Goal: Transaction & Acquisition: Download file/media

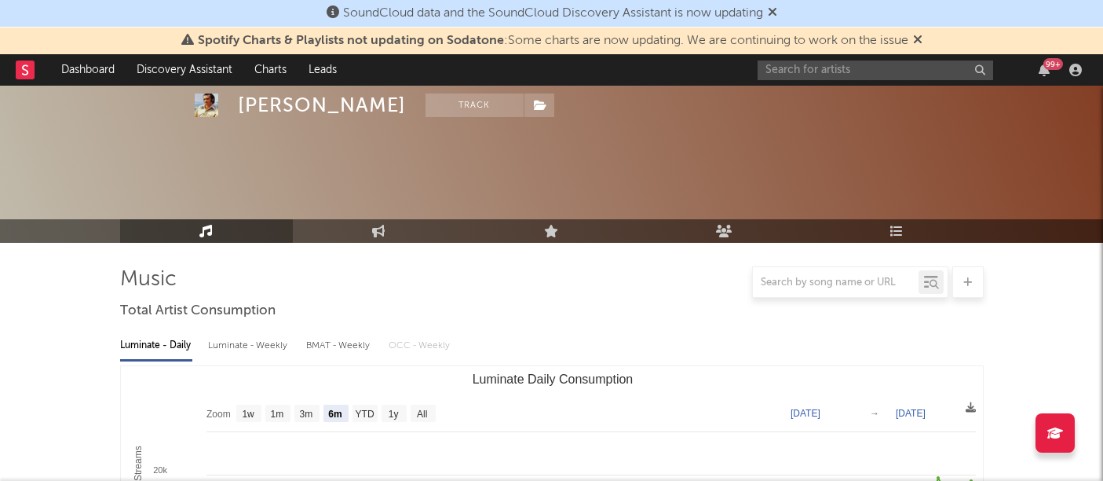
select select "6m"
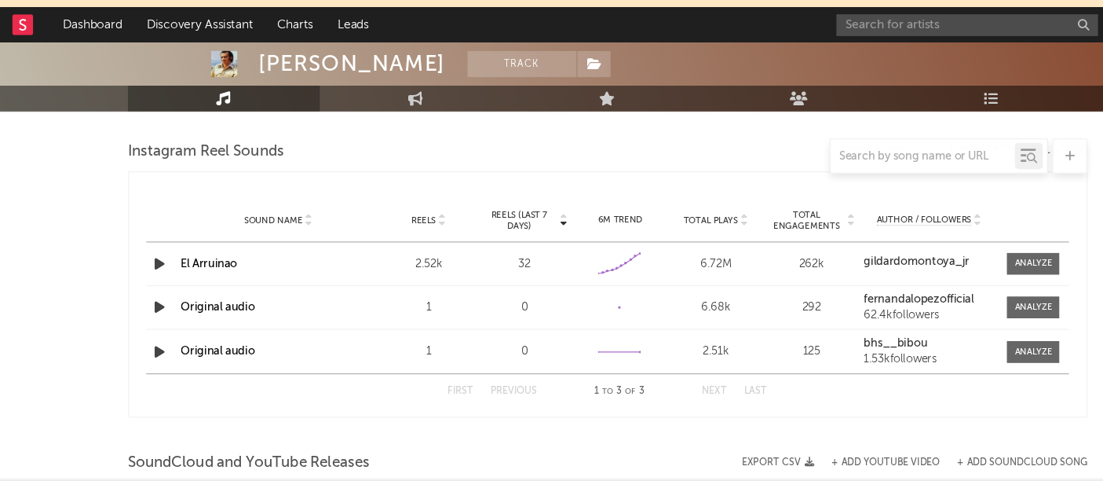
click at [831, 83] on div "99 +" at bounding box center [923, 69] width 330 height 31
click at [808, 75] on input "text" at bounding box center [876, 70] width 236 height 20
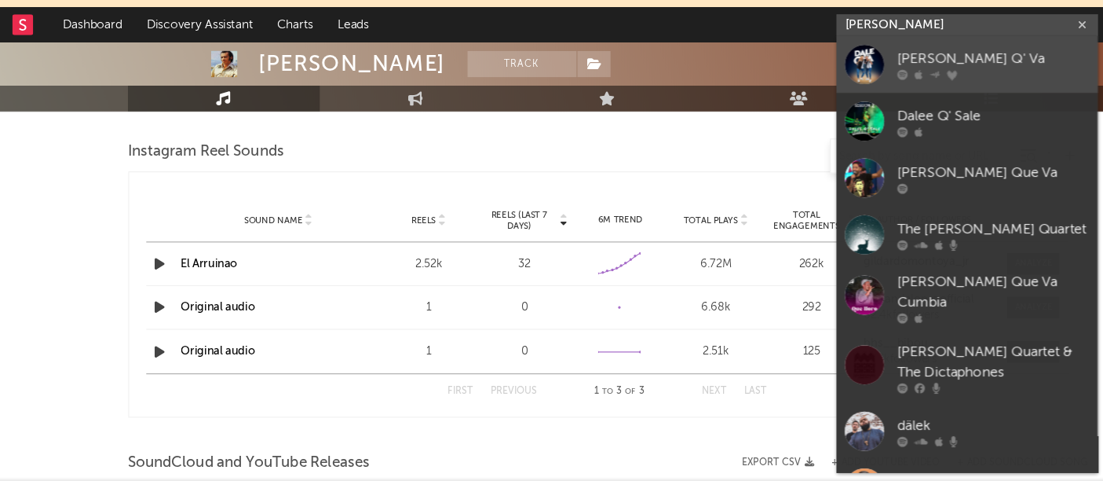
type input "[PERSON_NAME]"
click at [774, 105] on div at bounding box center [783, 105] width 35 height 35
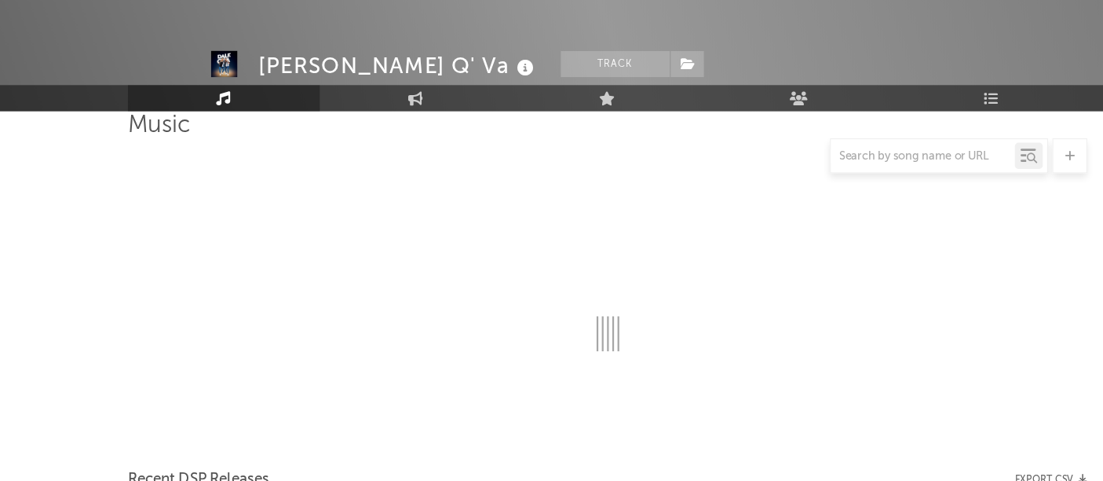
scroll to position [1310, 0]
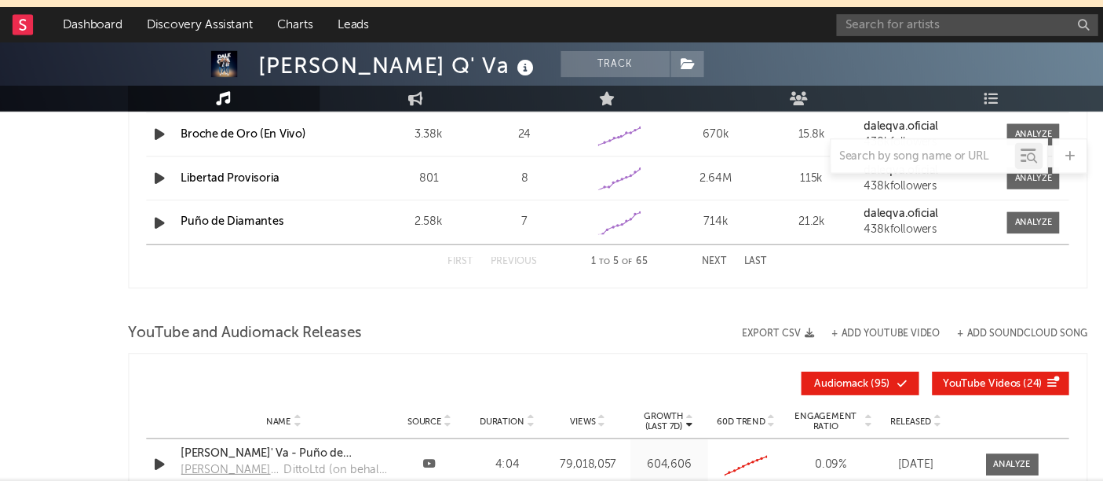
select select "6m"
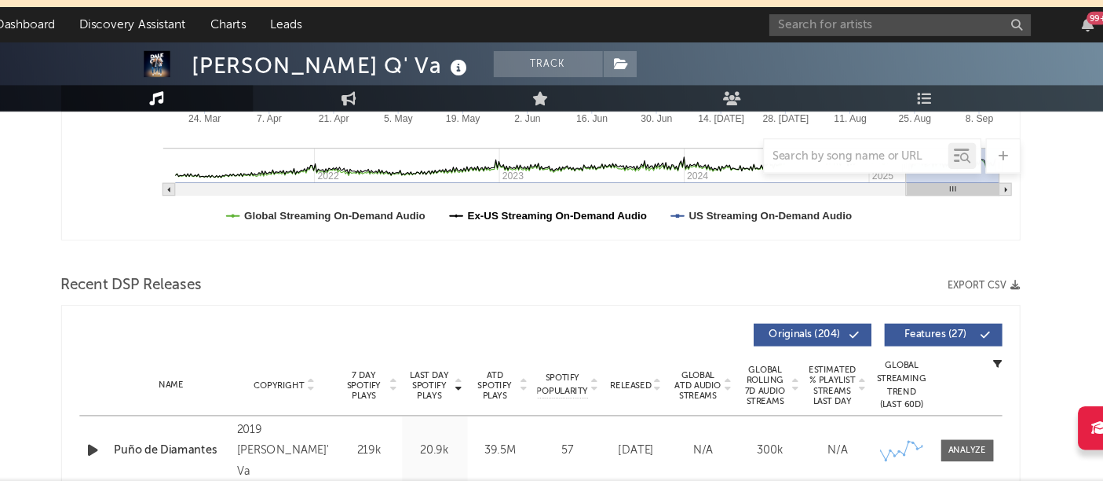
scroll to position [417, 0]
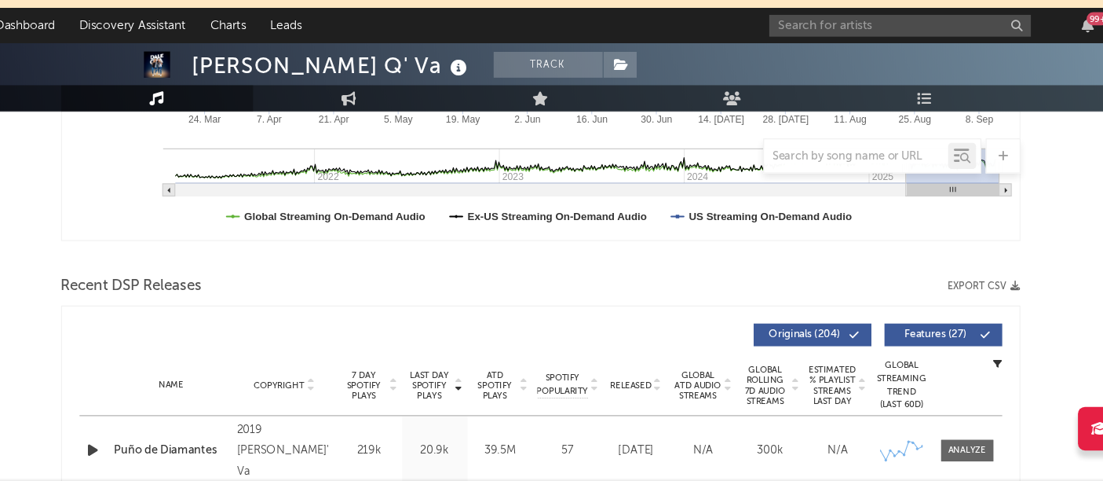
click at [973, 307] on button "Export CSV" at bounding box center [951, 304] width 65 height 9
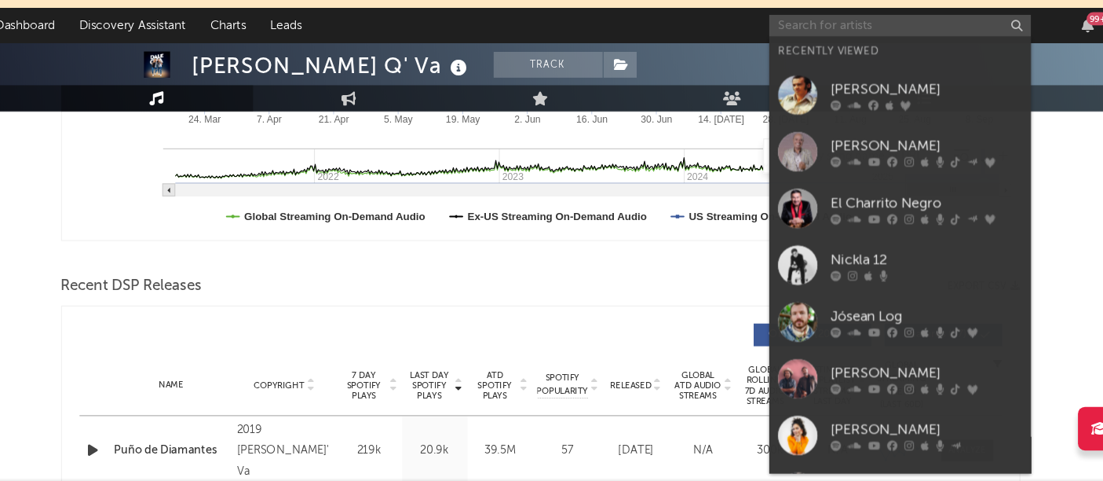
click at [929, 64] on input "text" at bounding box center [876, 70] width 236 height 20
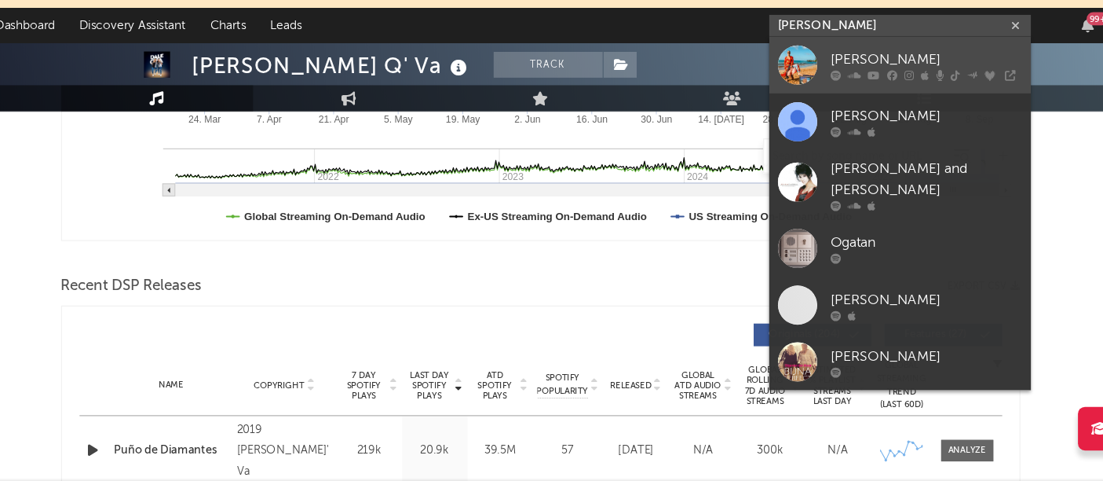
type input "[PERSON_NAME]"
click at [844, 100] on div "[PERSON_NAME]" at bounding box center [899, 101] width 173 height 19
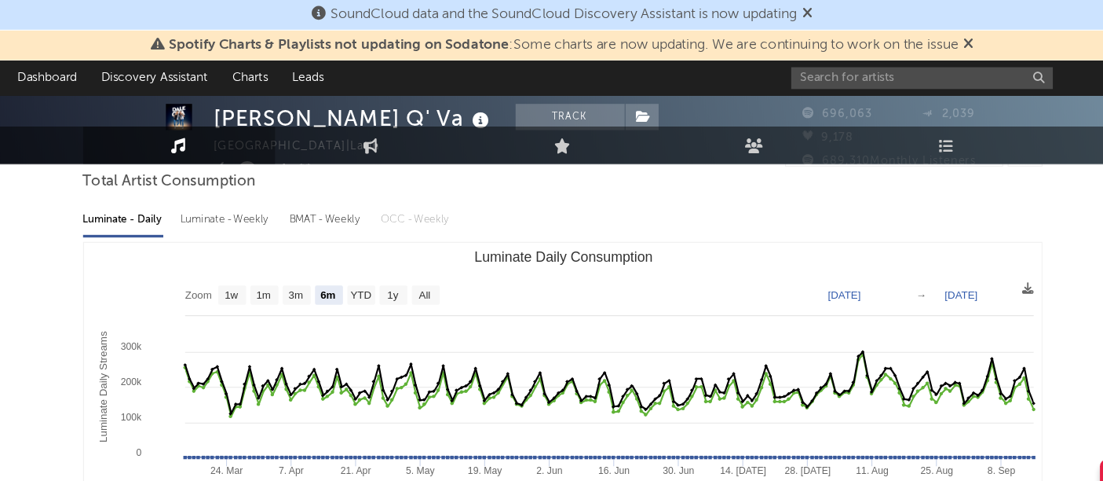
scroll to position [0, 0]
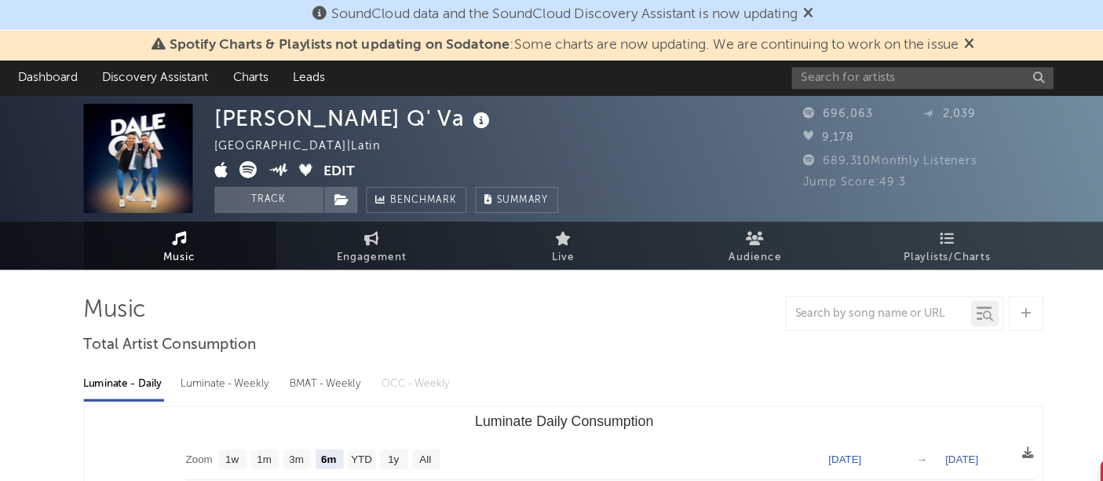
click at [493, 294] on div at bounding box center [552, 281] width 864 height 31
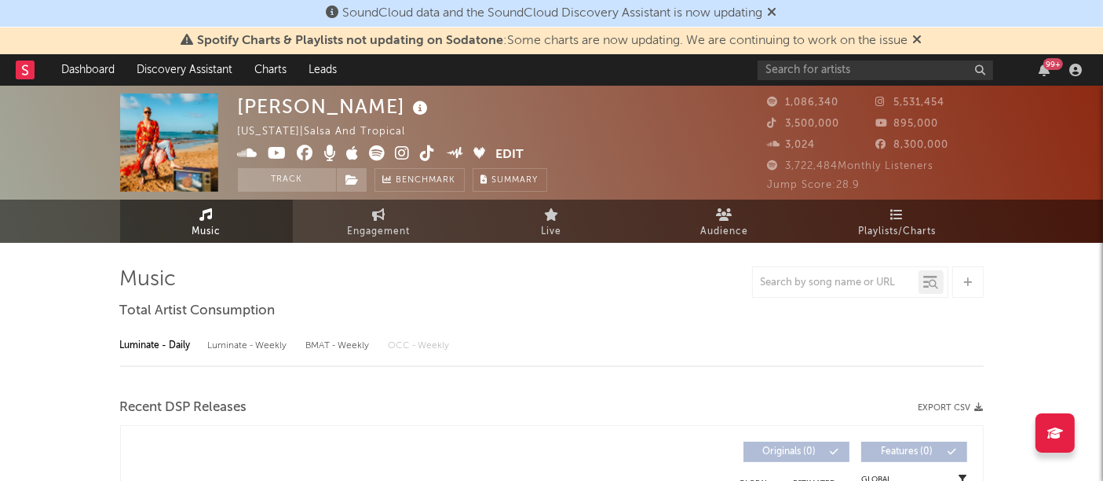
select select "6m"
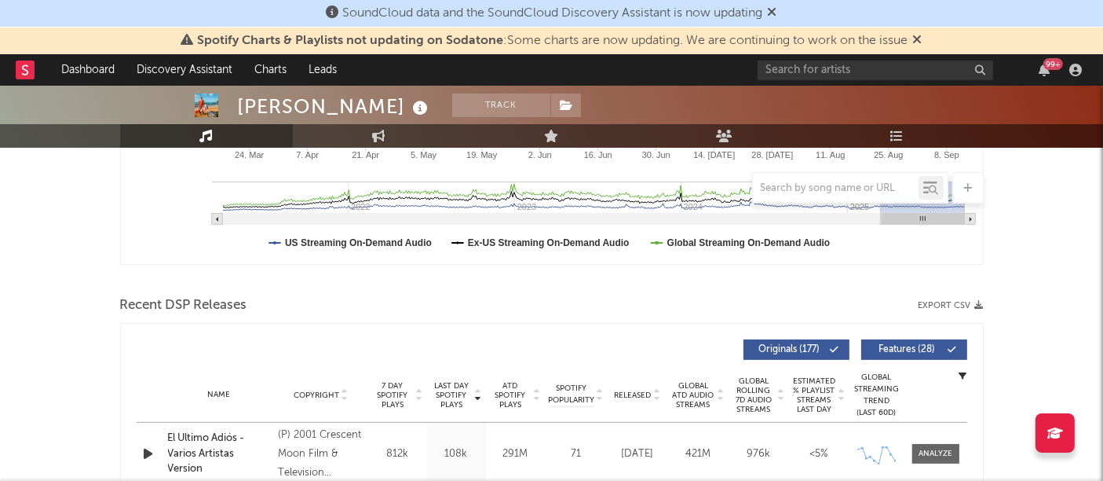
scroll to position [412, 0]
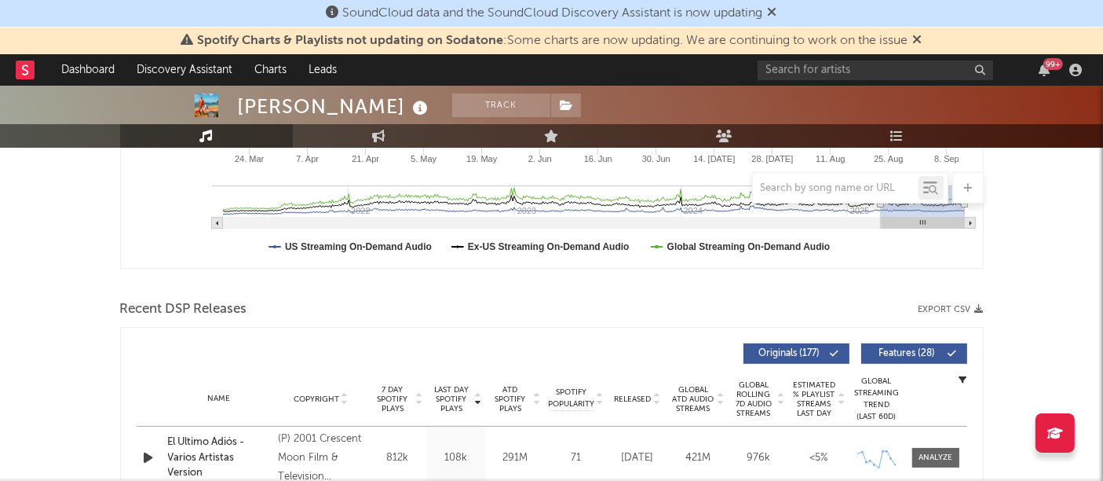
click at [982, 308] on icon "button" at bounding box center [979, 309] width 9 height 9
